Goal: Information Seeking & Learning: Learn about a topic

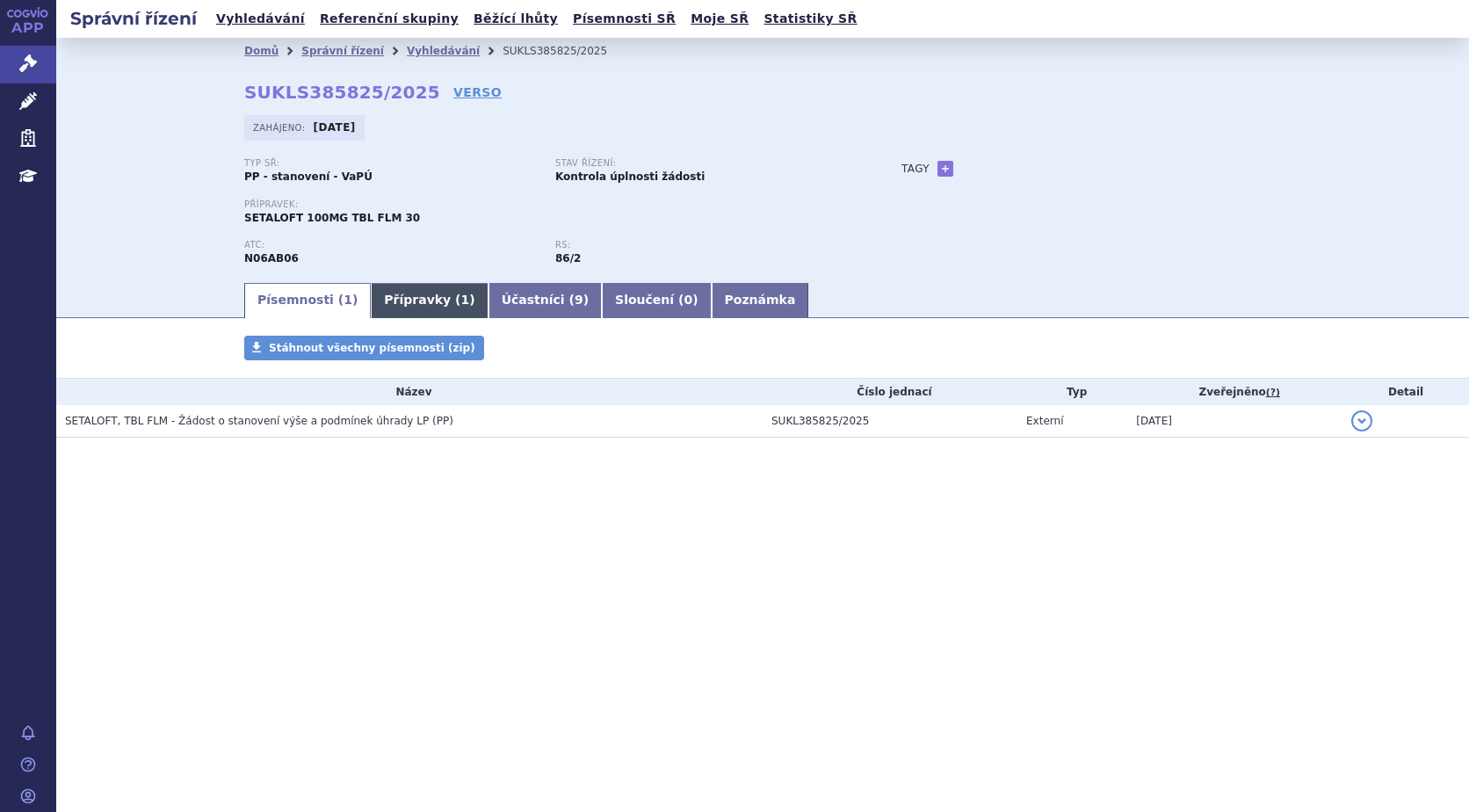
click at [462, 296] on span "1" at bounding box center [465, 299] width 9 height 14
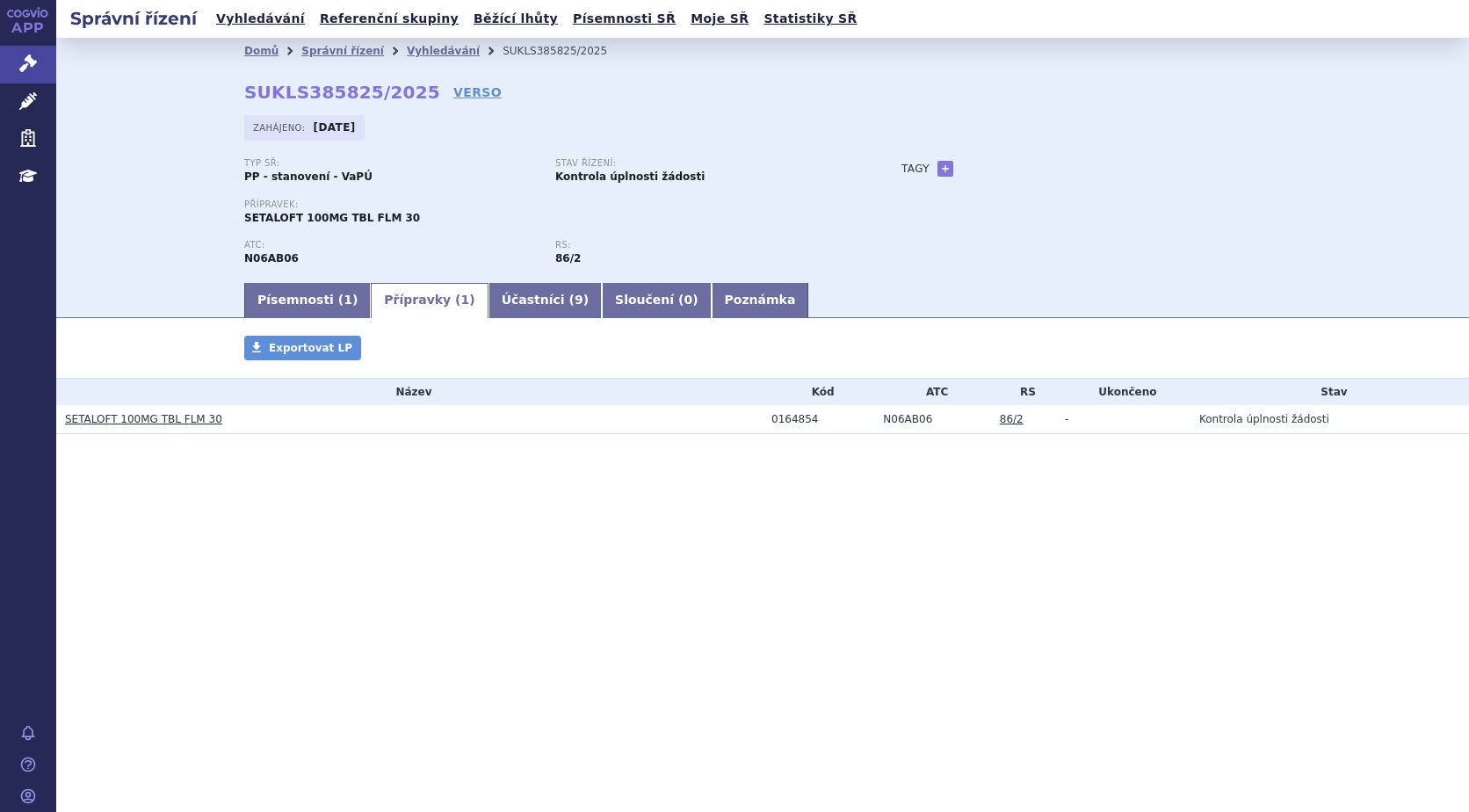
click at [87, 417] on link "SETALOFT 100MG TBL FLM 30" at bounding box center [144, 419] width 157 height 12
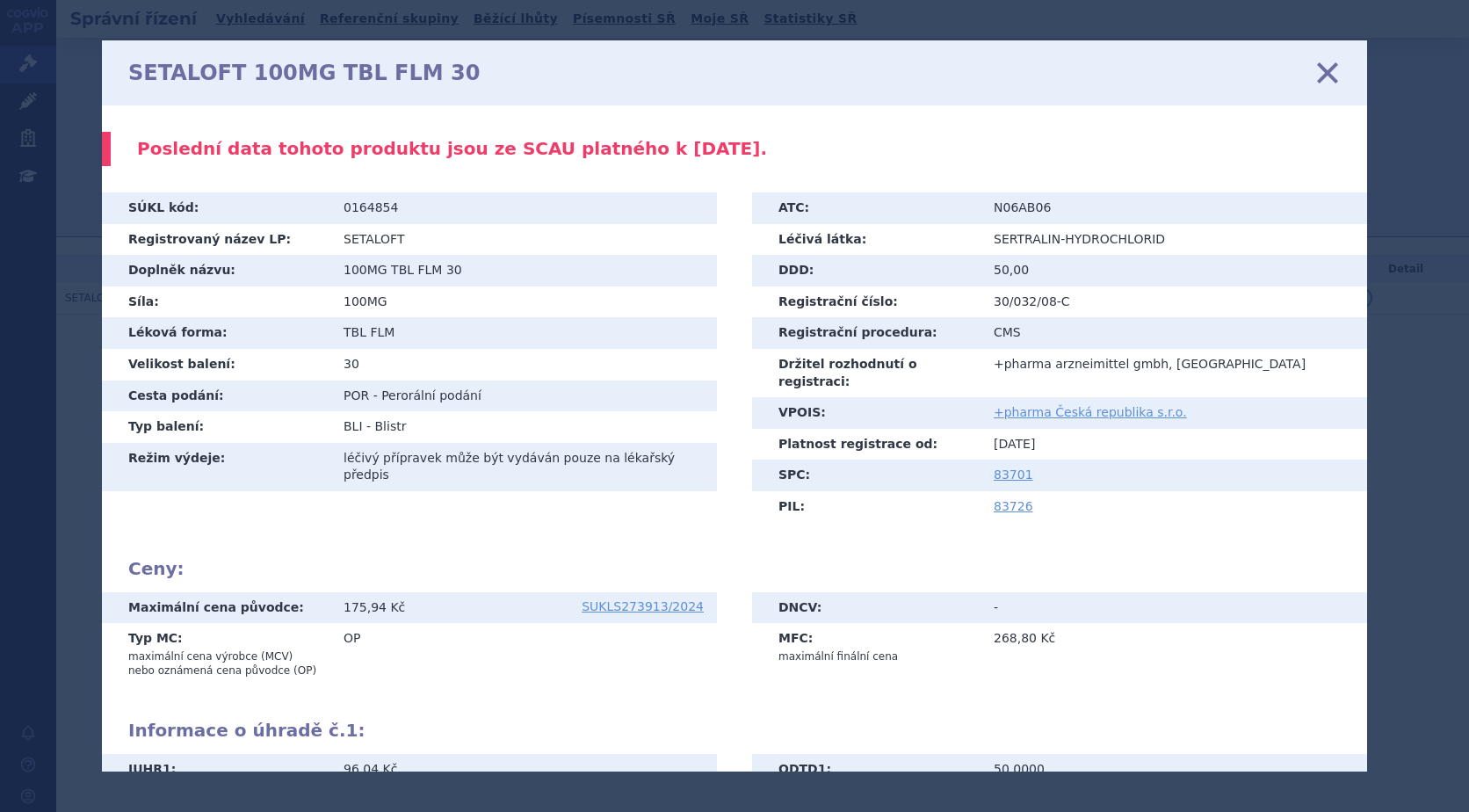
click at [1328, 82] on icon at bounding box center [1327, 72] width 37 height 37
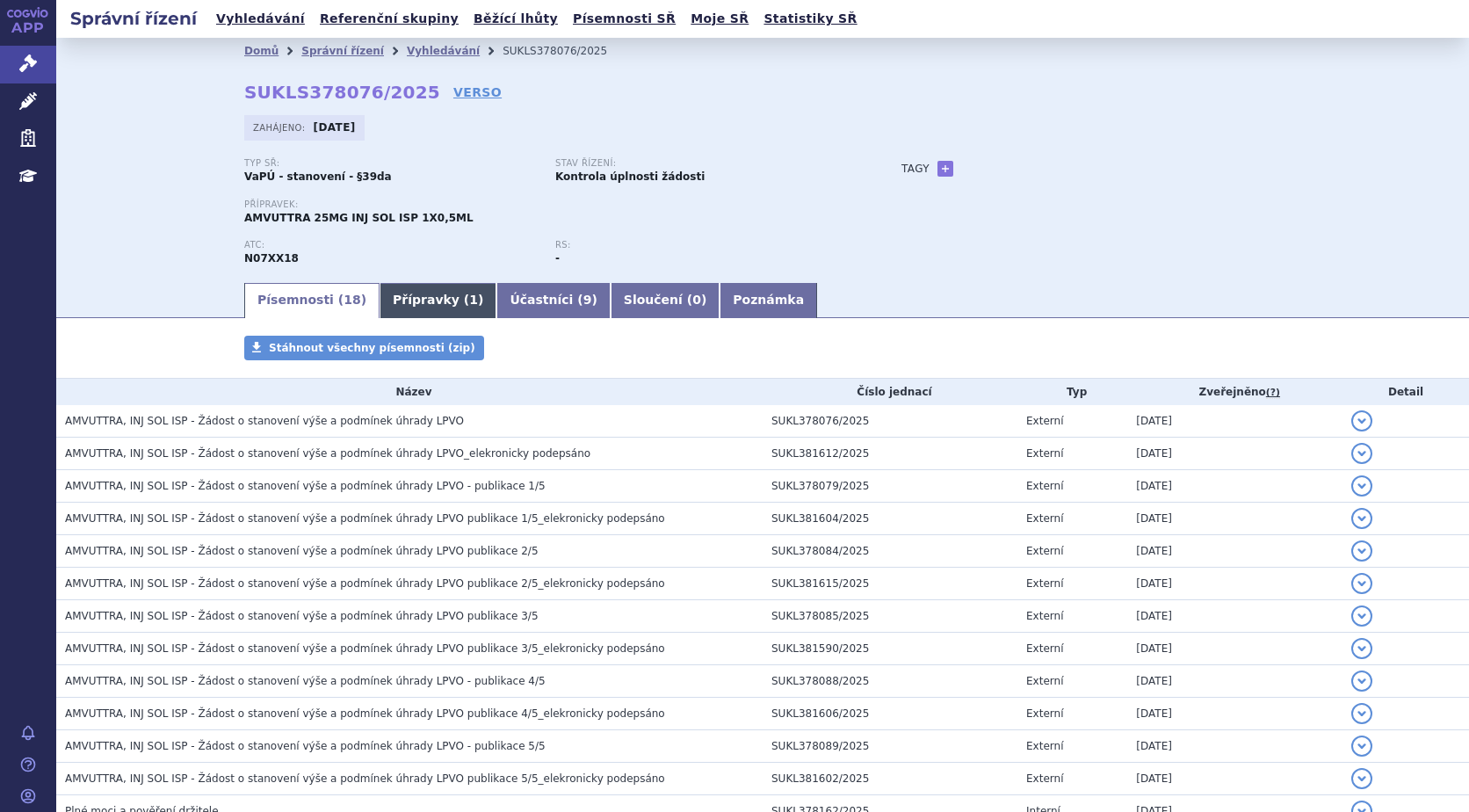
click at [393, 298] on link "Přípravky ( 1 )" at bounding box center [438, 300] width 117 height 35
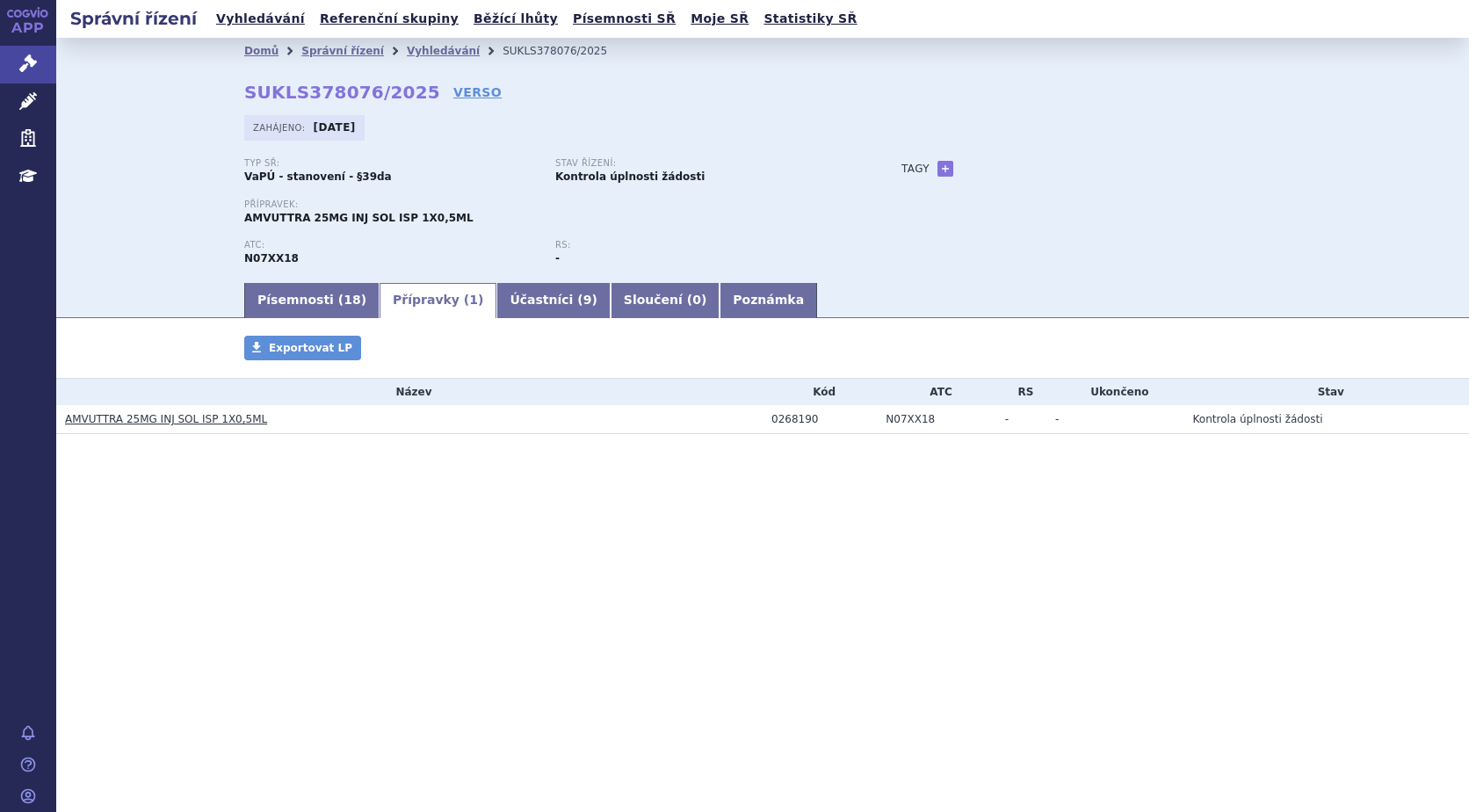
click at [125, 419] on link "AMVUTTRA 25MG INJ SOL ISP 1X0,5ML" at bounding box center [166, 419] width 202 height 12
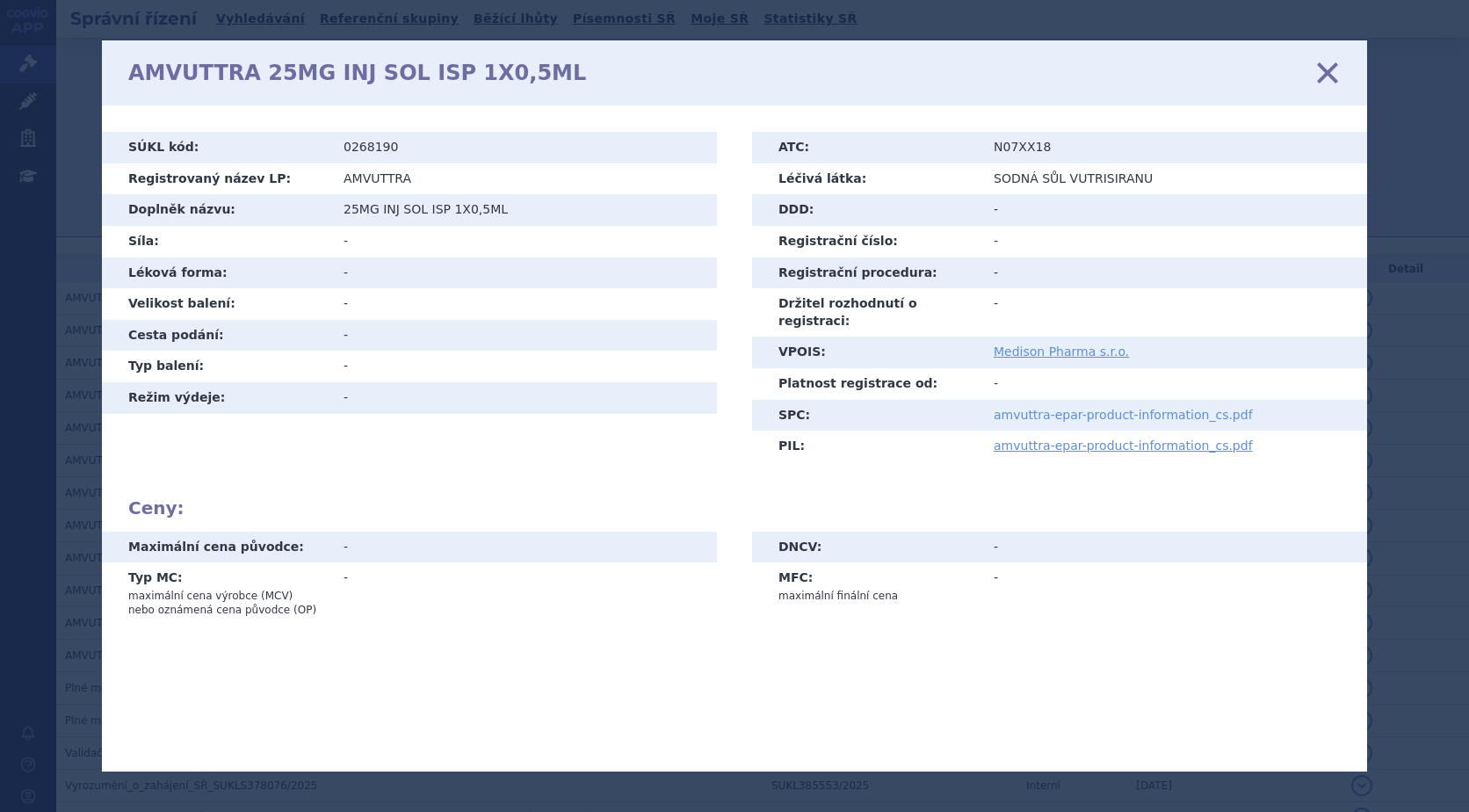
click at [1023, 407] on link "amvuttra-epar-product-information_cs.pdf" at bounding box center [1124, 414] width 260 height 14
click at [1330, 68] on icon at bounding box center [1327, 72] width 37 height 37
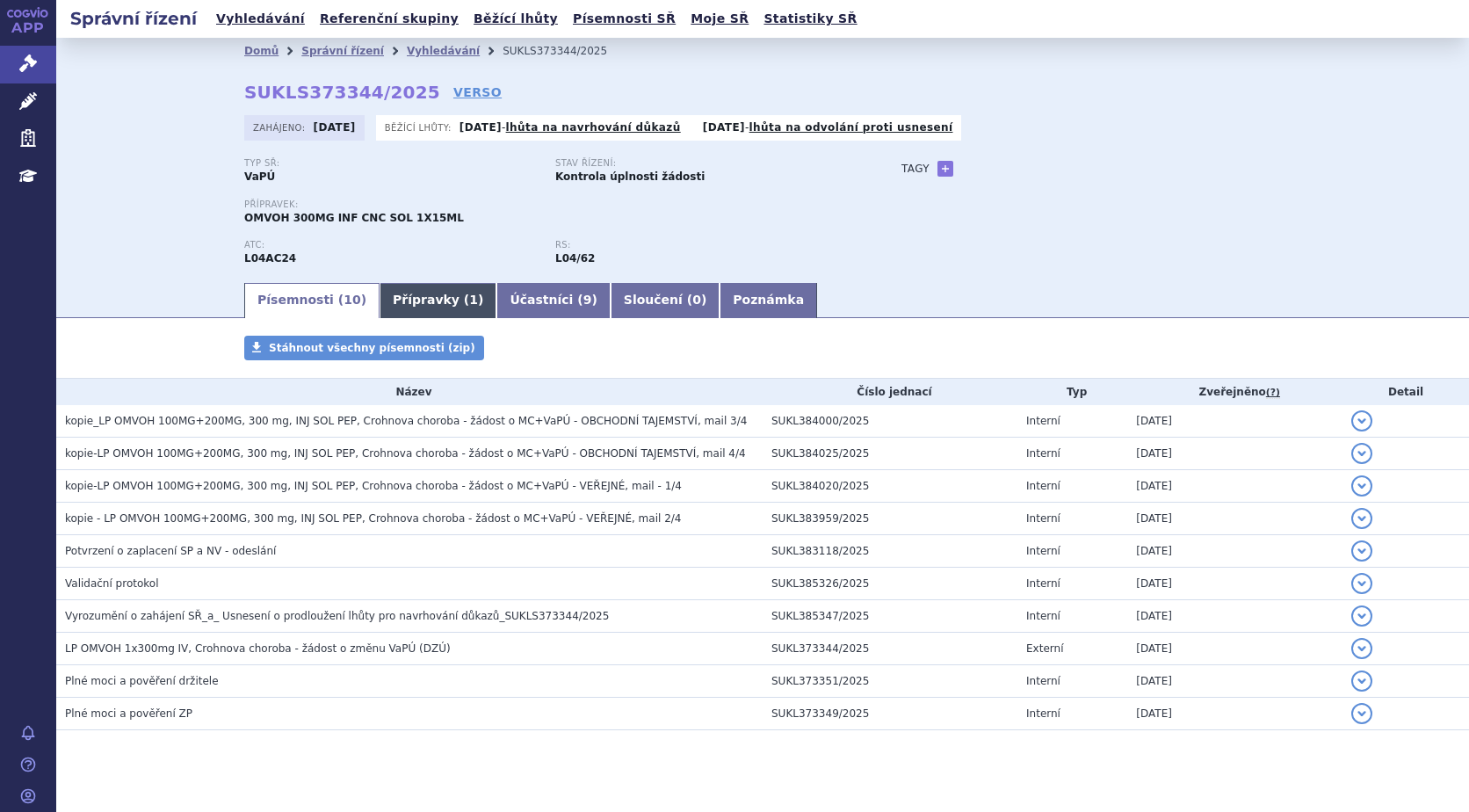
click at [428, 303] on link "Přípravky ( 1 )" at bounding box center [438, 300] width 117 height 35
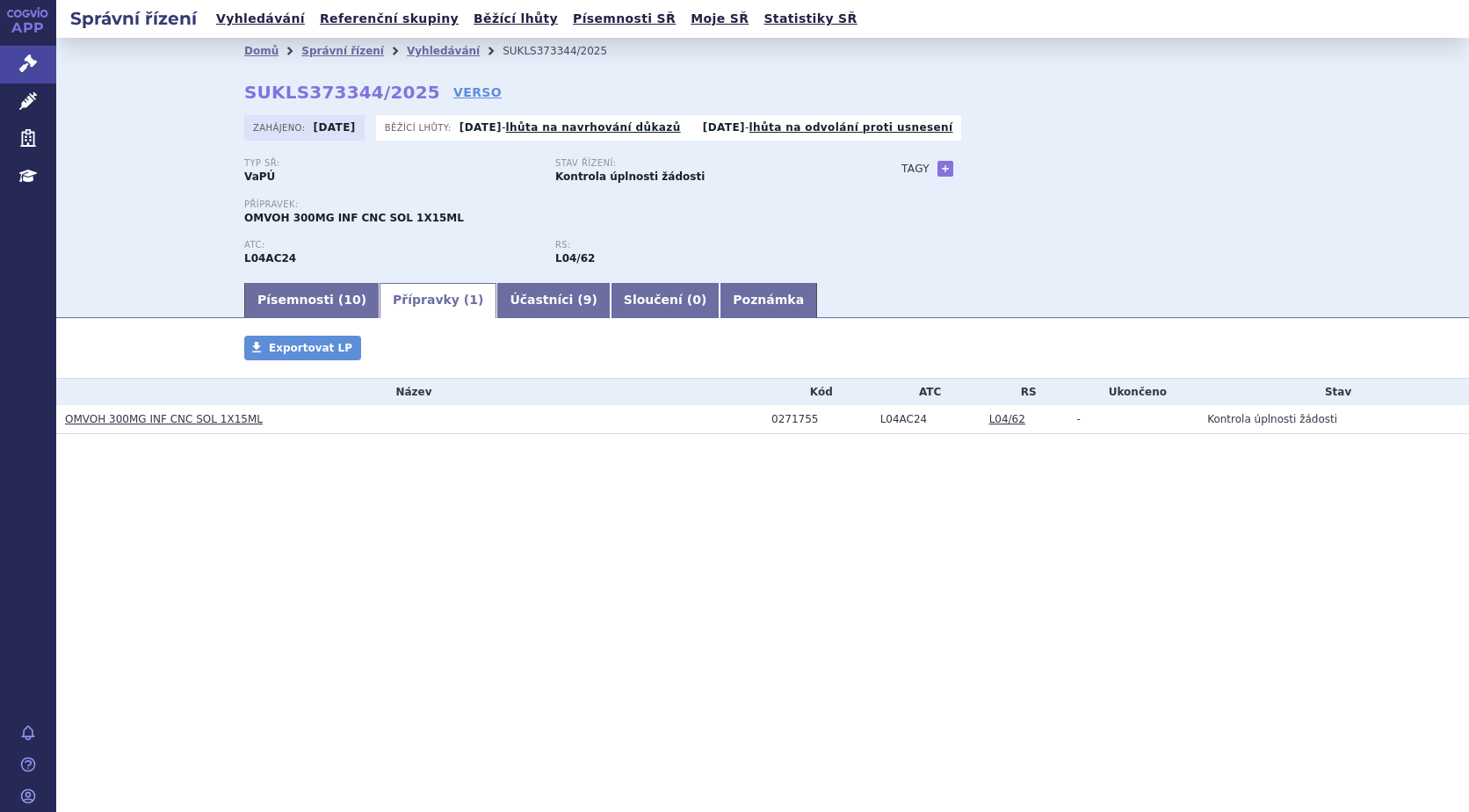
click at [133, 423] on link "OMVOH 300MG INF CNC SOL 1X15ML" at bounding box center [164, 419] width 198 height 12
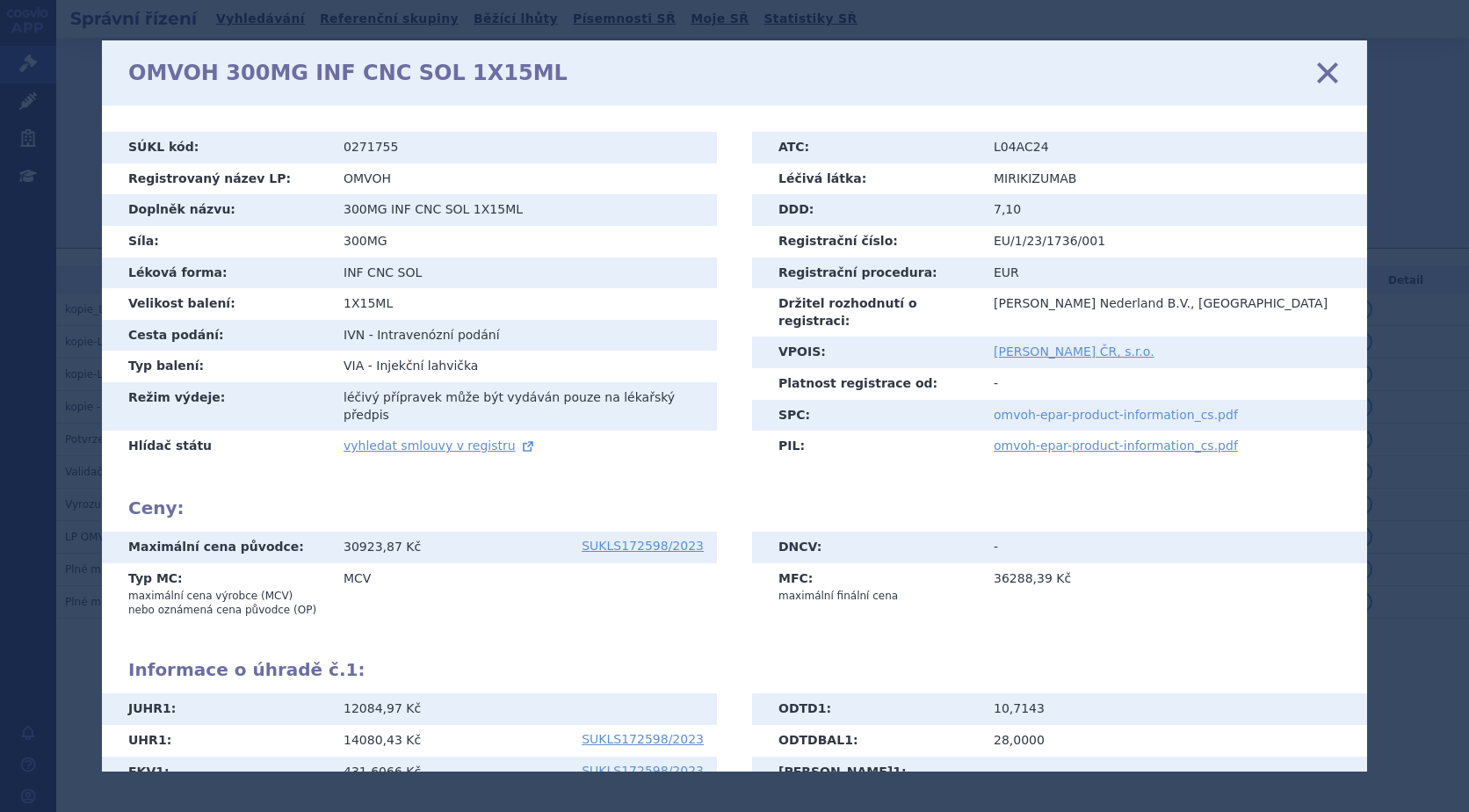
click at [1110, 407] on link "omvoh-epar-product-information_cs.pdf" at bounding box center [1116, 414] width 245 height 14
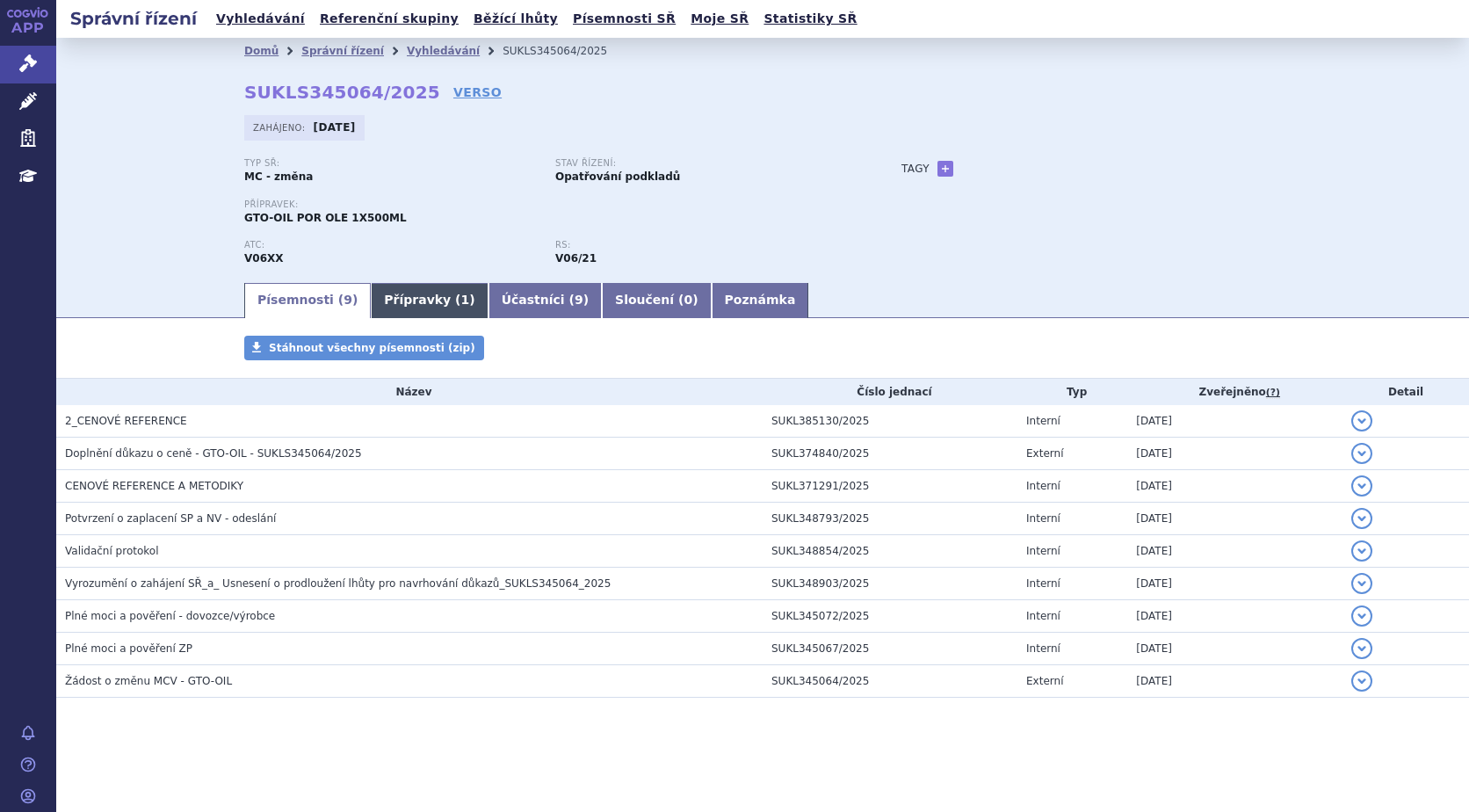
click at [417, 289] on link "Přípravky ( 1 )" at bounding box center [428, 300] width 117 height 35
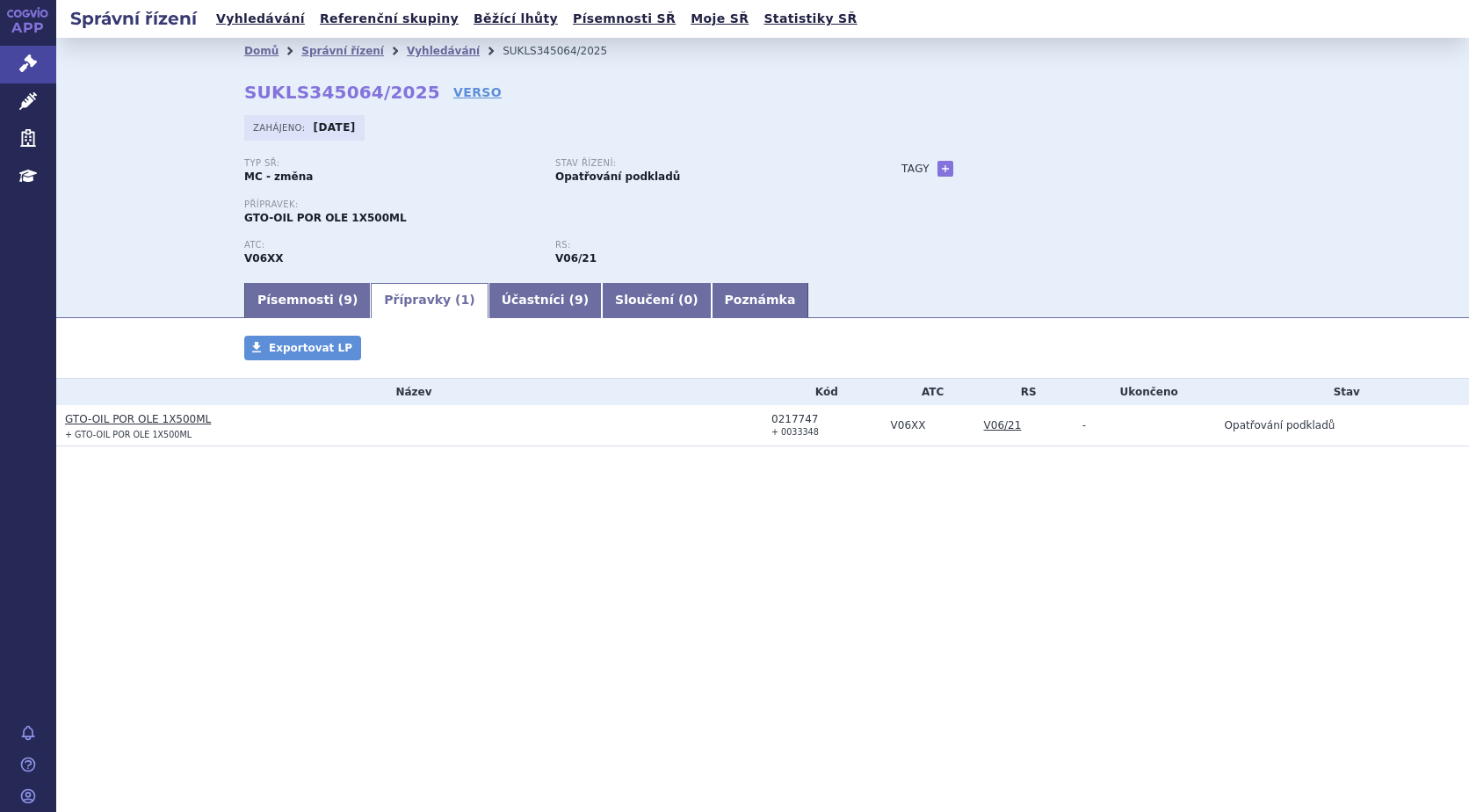
click at [154, 418] on link "GTO-OIL POR OLE 1X500ML" at bounding box center [138, 419] width 146 height 12
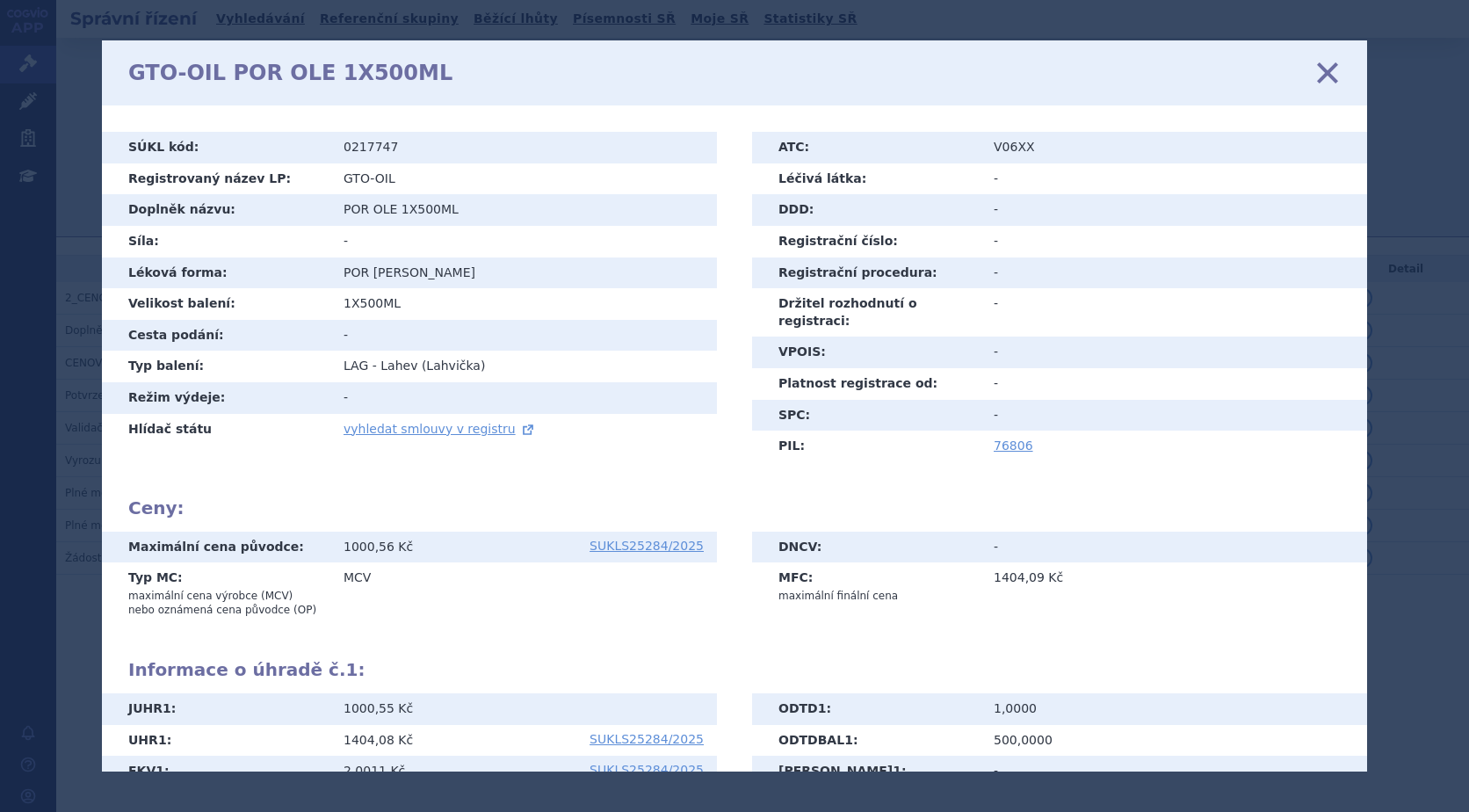
scroll to position [89, 0]
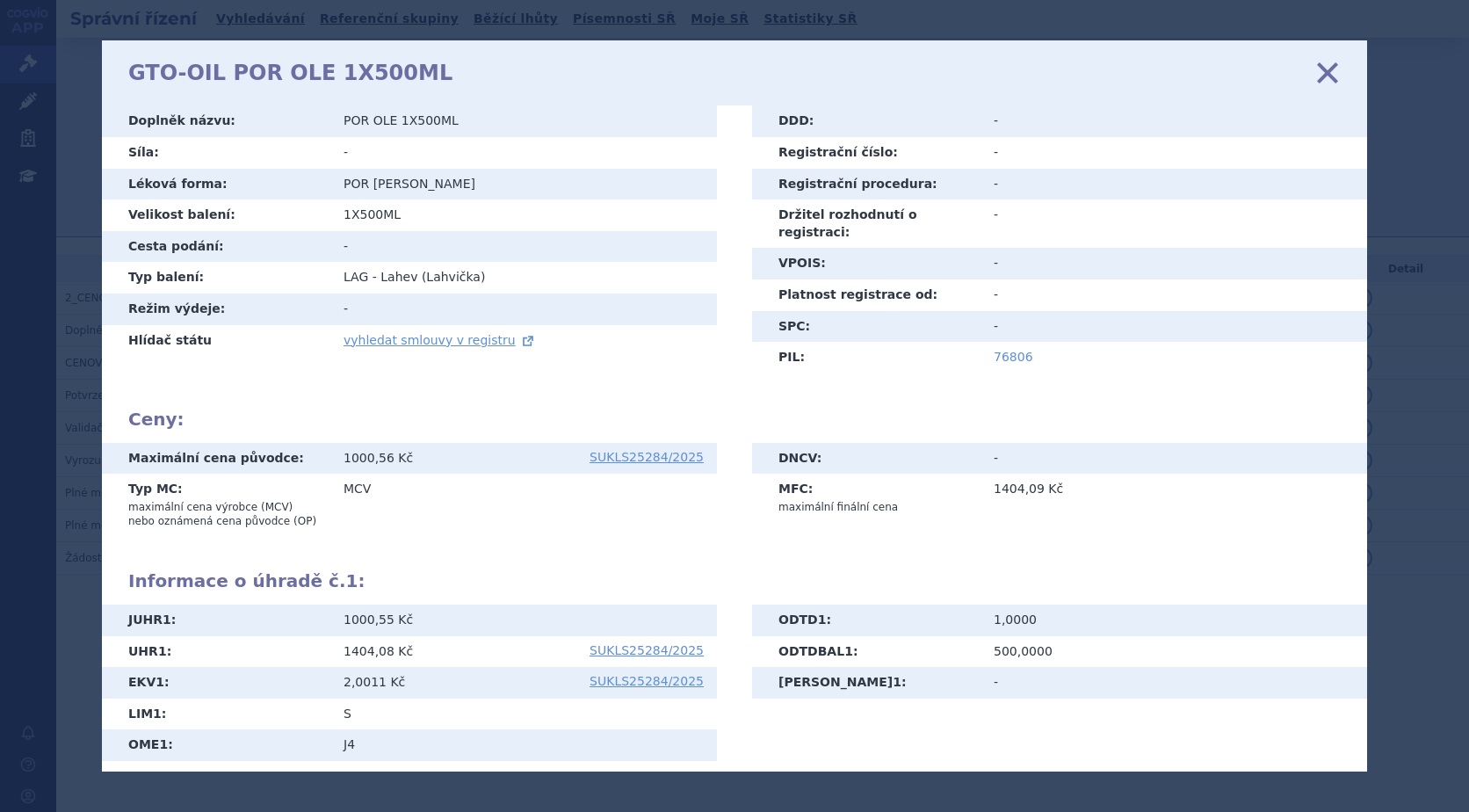
click at [1006, 350] on link "76806" at bounding box center [1014, 356] width 40 height 14
click at [1333, 77] on icon at bounding box center [1327, 72] width 37 height 37
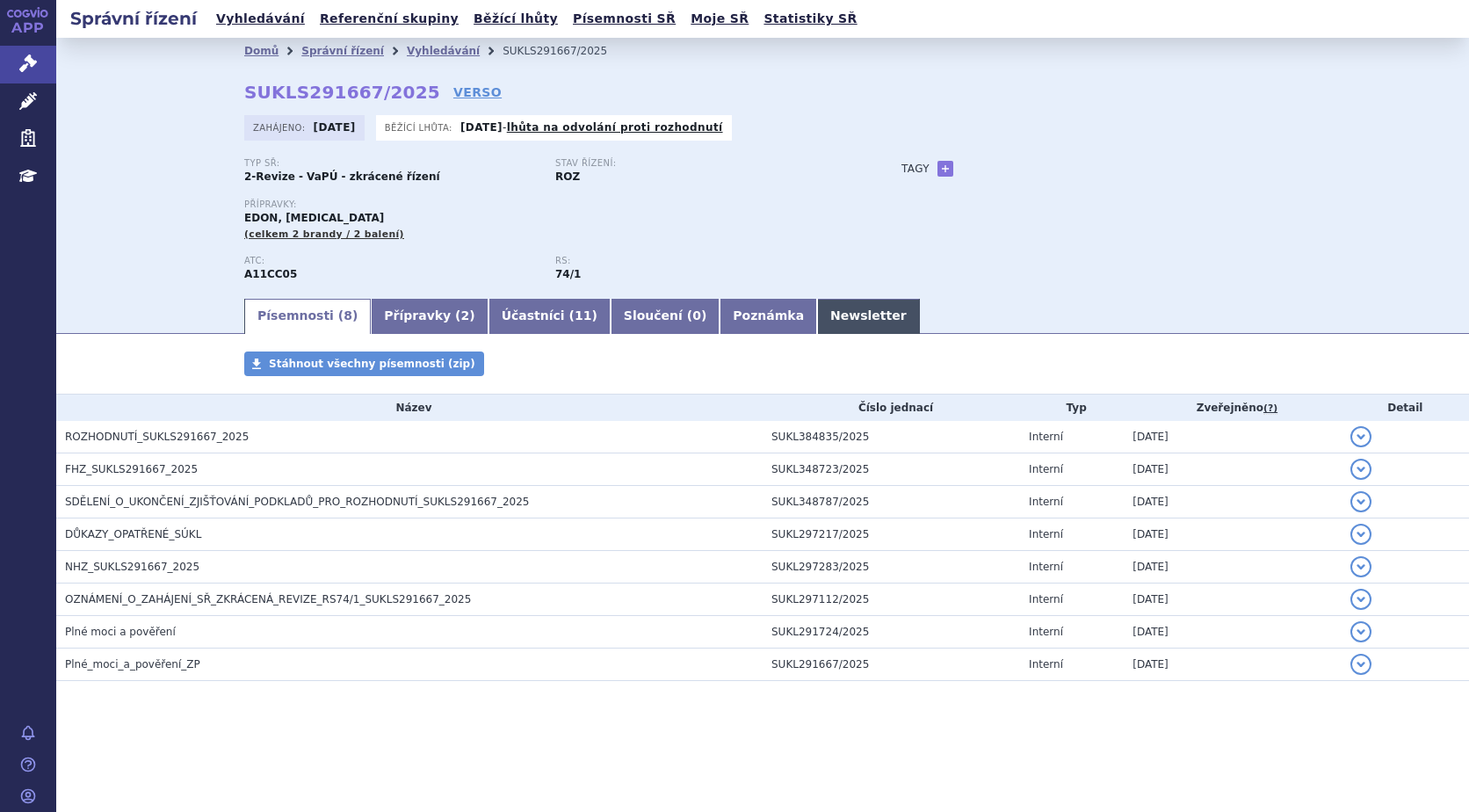
click at [817, 317] on link "Newsletter" at bounding box center [868, 316] width 102 height 35
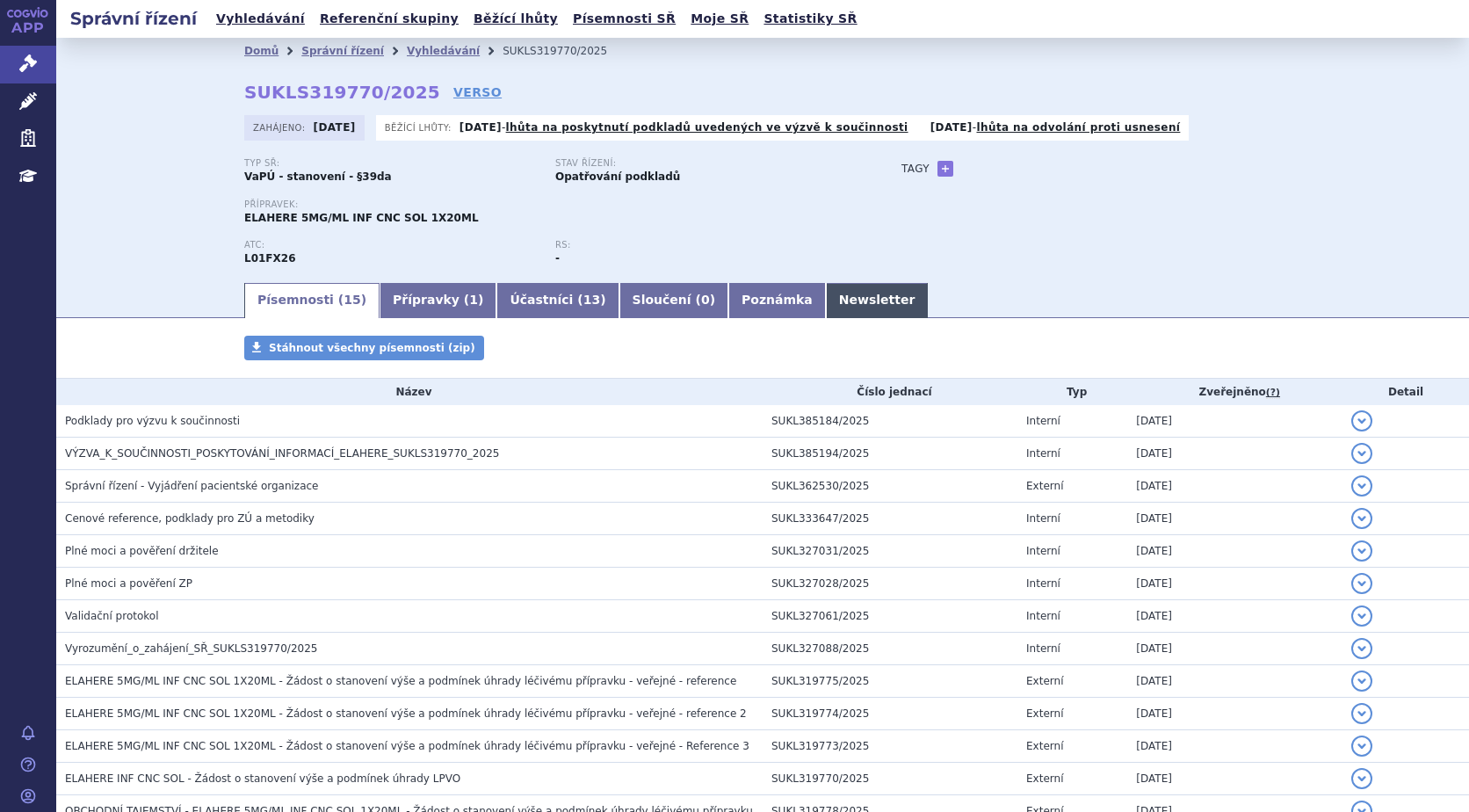
click at [826, 290] on link "Newsletter" at bounding box center [878, 300] width 102 height 35
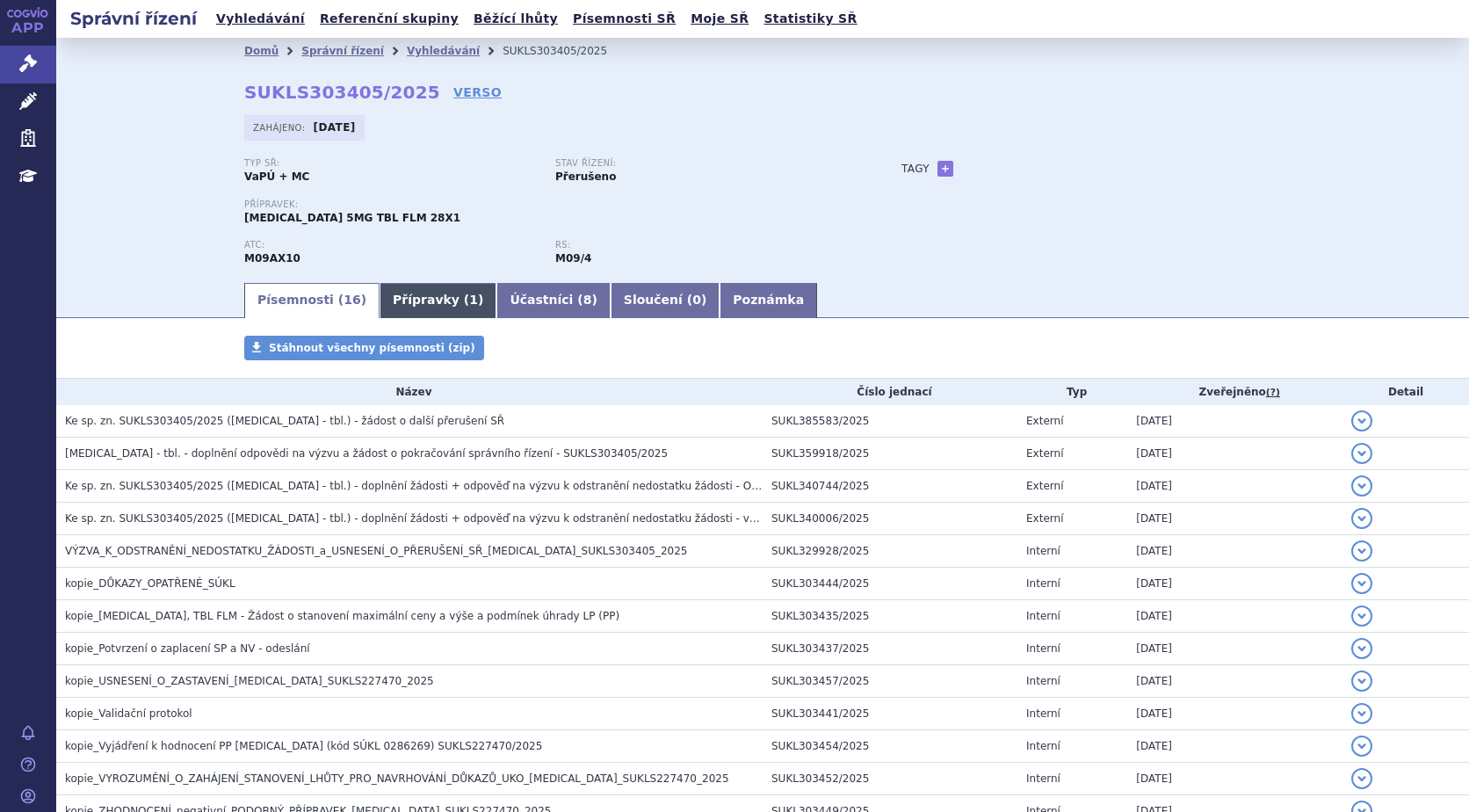
click at [418, 301] on link "Přípravky ( 1 )" at bounding box center [438, 300] width 117 height 35
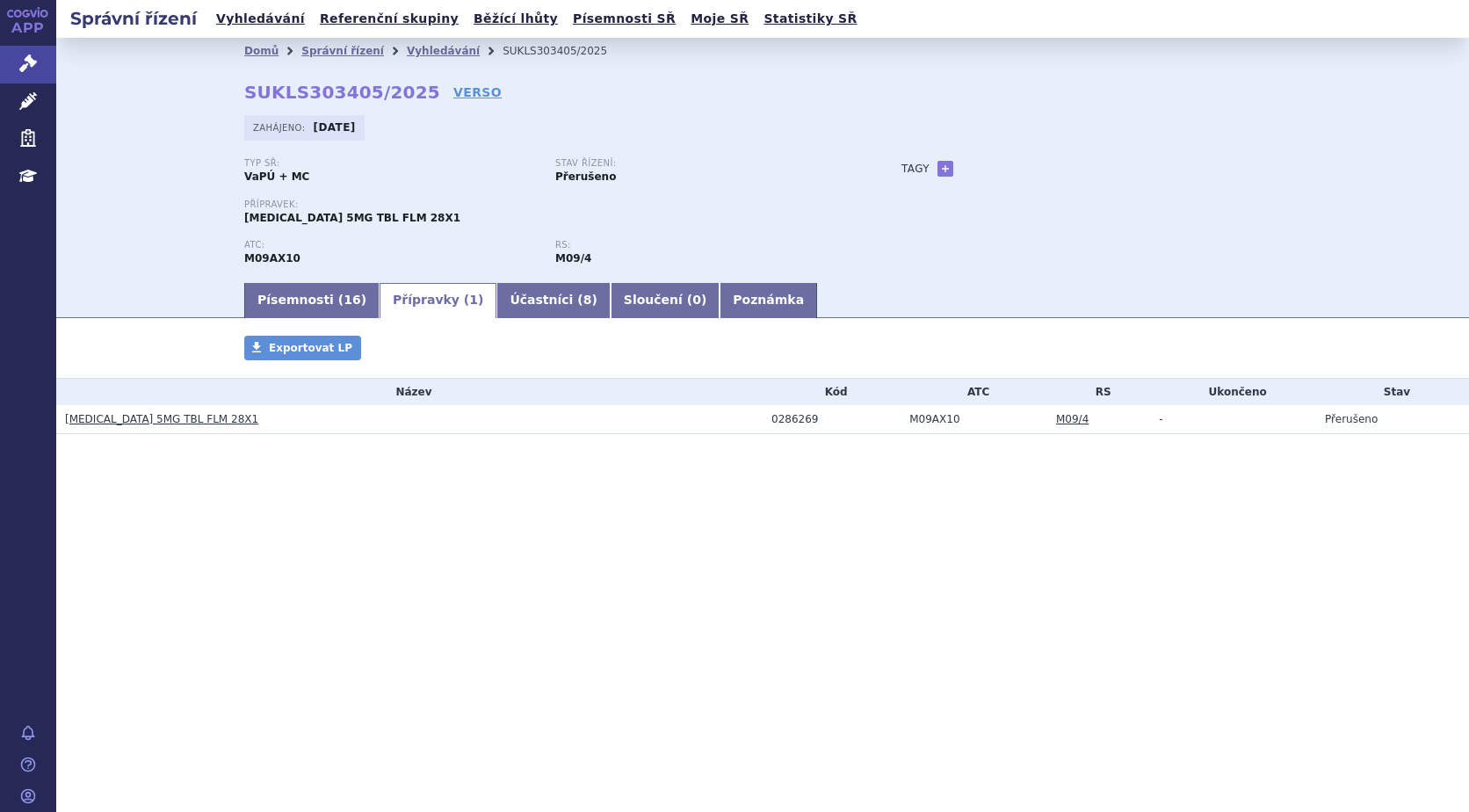
click at [154, 414] on link "[MEDICAL_DATA] 5MG TBL FLM 28X1" at bounding box center [162, 419] width 193 height 12
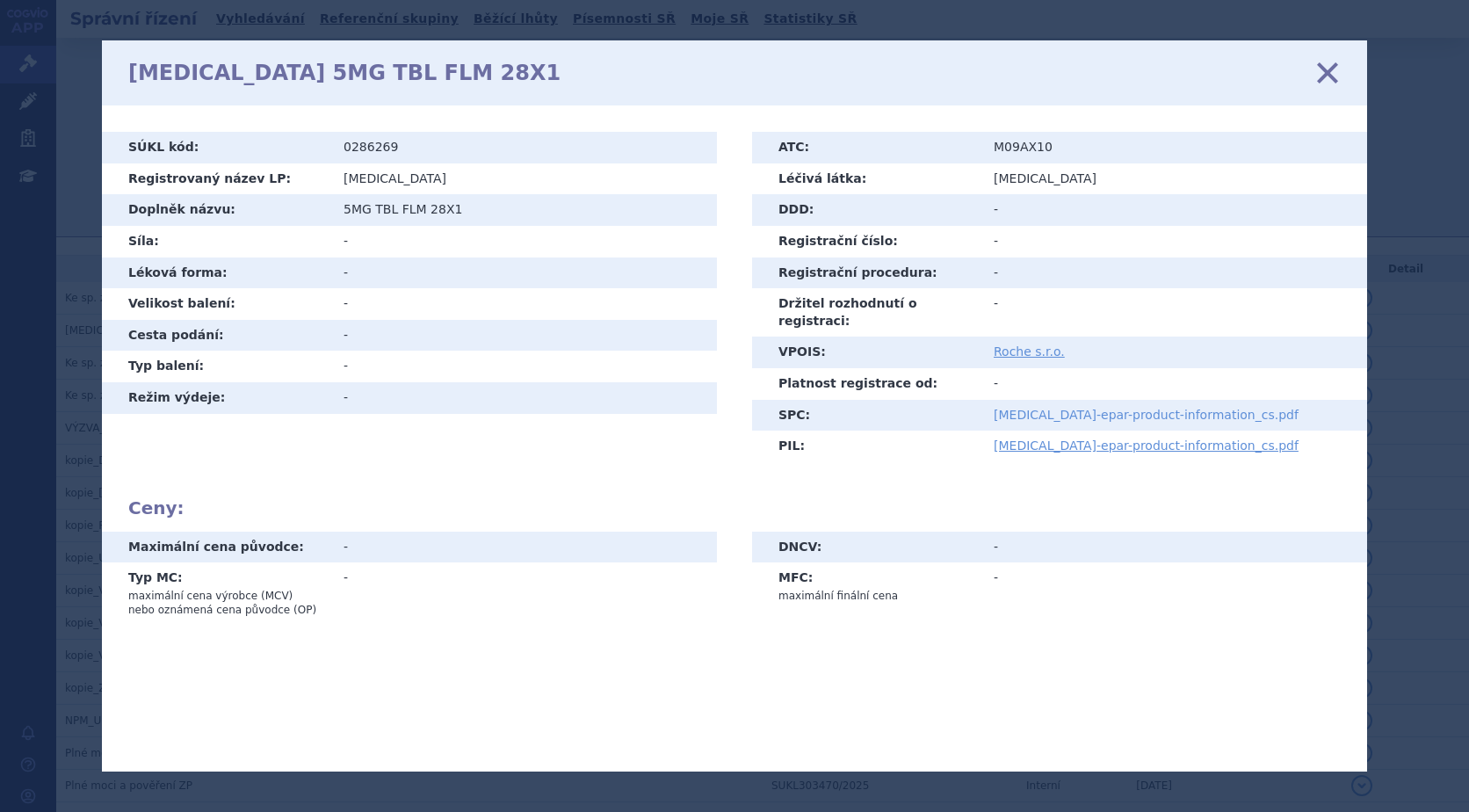
click at [1087, 407] on link "[MEDICAL_DATA]-epar-product-information_cs.pdf" at bounding box center [1147, 414] width 305 height 14
